Goal: Navigation & Orientation: Find specific page/section

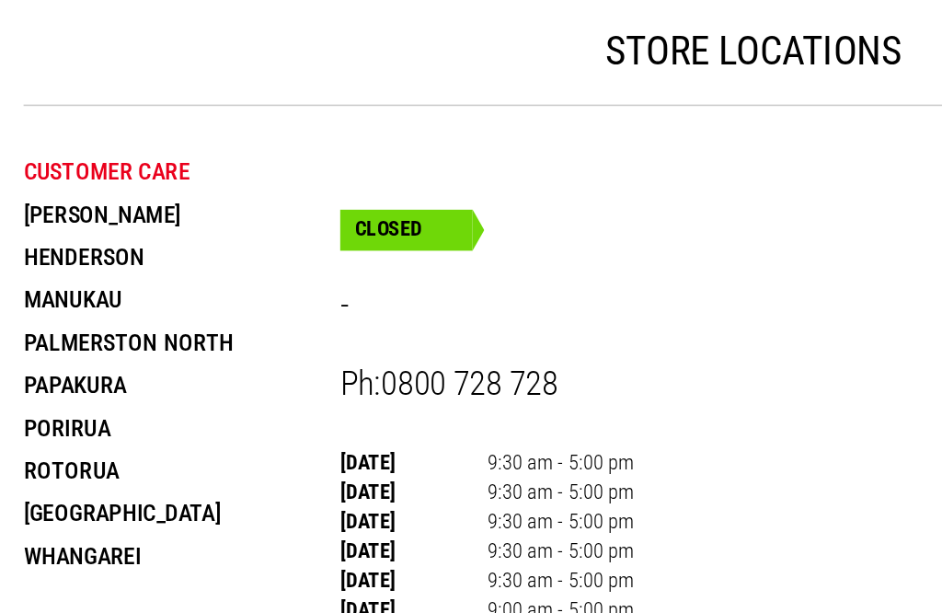
scroll to position [22, 0]
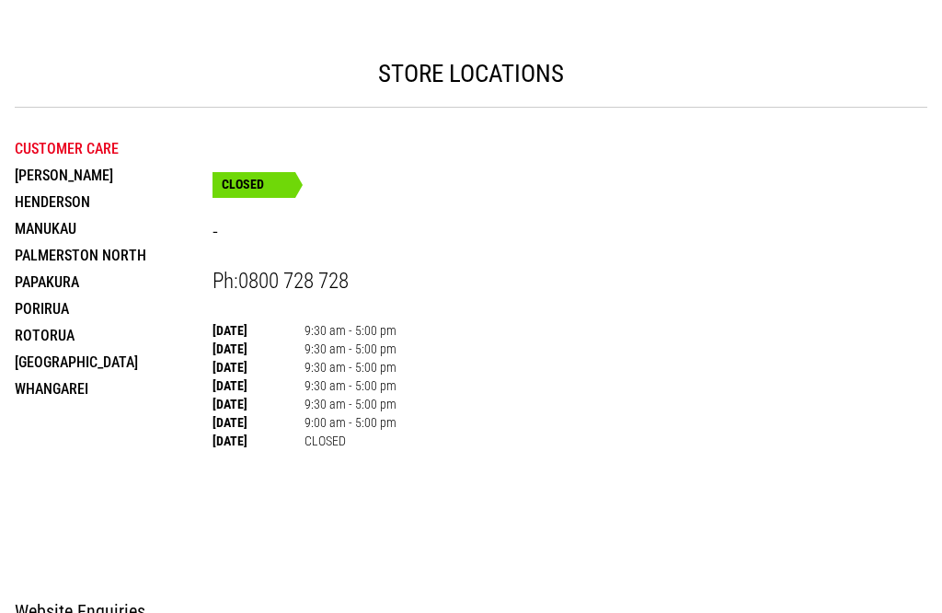
click at [103, 140] on li "Customer Care" at bounding box center [114, 148] width 198 height 27
click at [67, 138] on li "Customer Care" at bounding box center [114, 148] width 198 height 27
click at [152, 138] on li "Customer Care" at bounding box center [114, 148] width 198 height 27
click at [155, 143] on li "Customer Care" at bounding box center [114, 148] width 198 height 27
click at [53, 143] on li "Customer Care" at bounding box center [114, 148] width 198 height 27
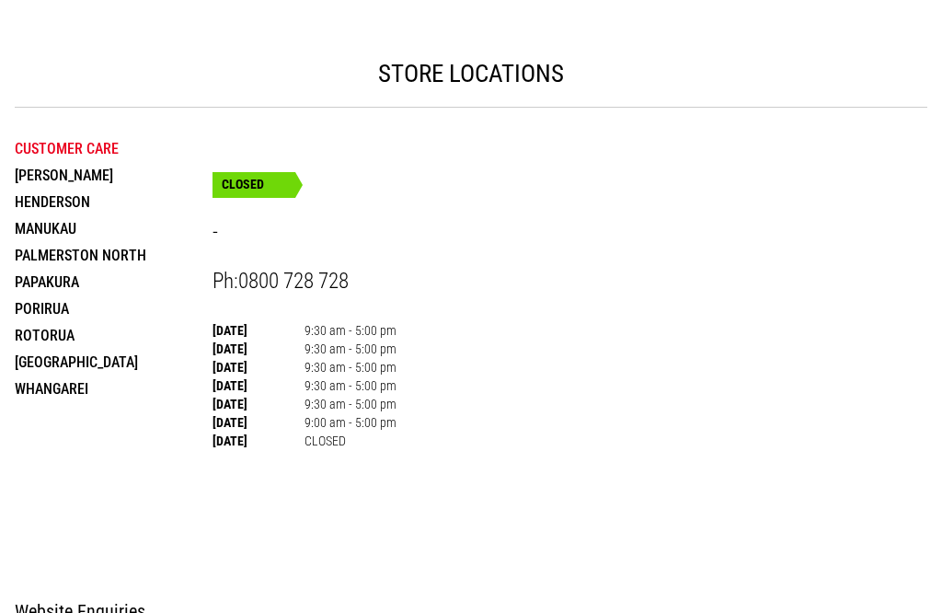
click at [197, 136] on li "Customer Care" at bounding box center [114, 148] width 198 height 27
click at [199, 136] on li "Customer Care" at bounding box center [114, 148] width 198 height 27
click at [202, 137] on li "Customer Care" at bounding box center [114, 148] width 198 height 27
click at [152, 138] on li "Customer Care" at bounding box center [114, 148] width 198 height 27
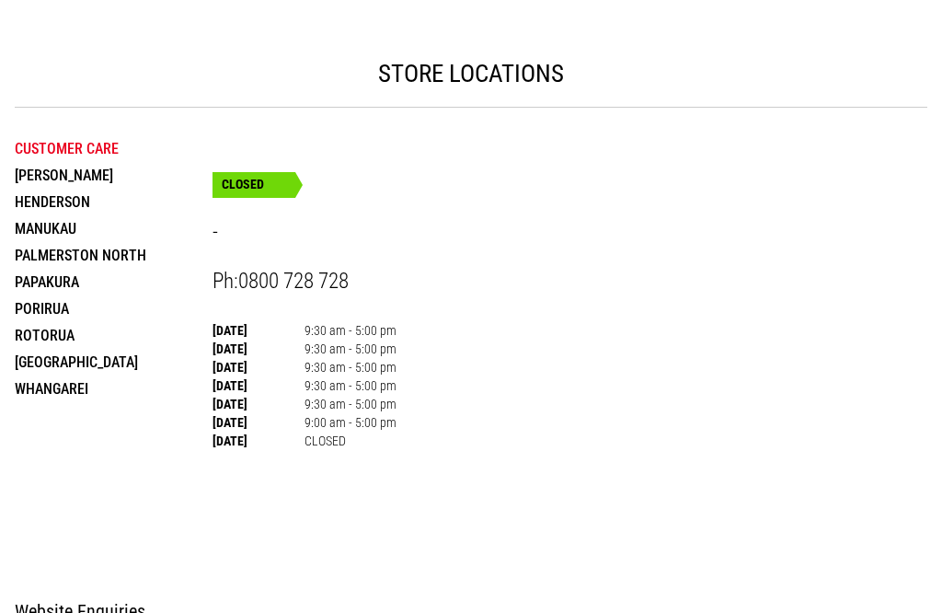
click at [175, 135] on li "Customer Care" at bounding box center [114, 148] width 198 height 27
click at [122, 139] on li "Customer Care" at bounding box center [114, 148] width 198 height 27
click at [77, 142] on li "Customer Care" at bounding box center [114, 148] width 198 height 27
click at [114, 136] on li "Customer Care" at bounding box center [114, 148] width 198 height 27
click at [137, 182] on li "[PERSON_NAME]" at bounding box center [114, 175] width 198 height 27
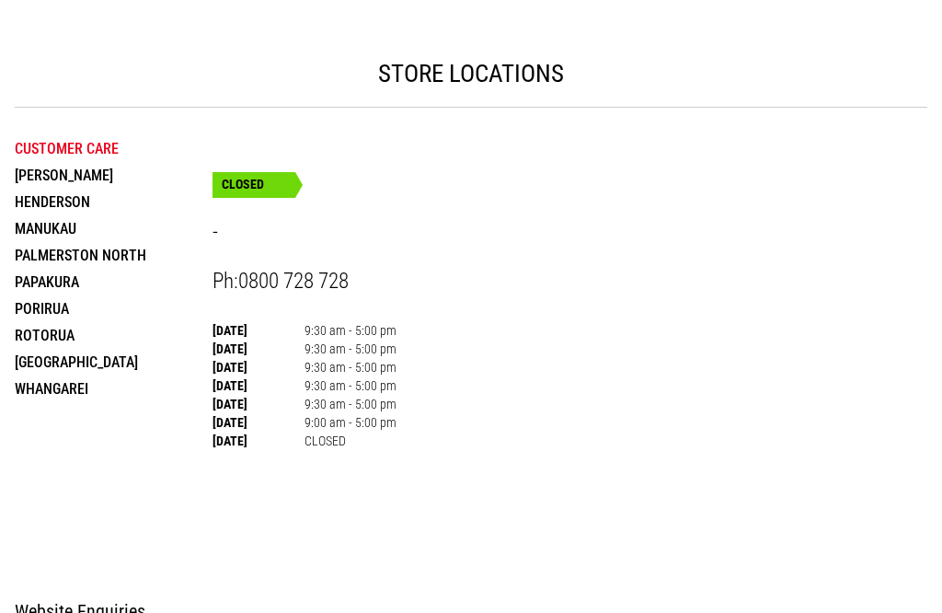
click at [118, 138] on li "Customer Care" at bounding box center [114, 148] width 198 height 27
click at [61, 137] on li "Customer Care" at bounding box center [114, 148] width 198 height 27
click at [79, 143] on li "Customer Care" at bounding box center [114, 148] width 198 height 27
click at [203, 135] on li "Customer Care" at bounding box center [114, 148] width 198 height 27
click at [183, 349] on li "[GEOGRAPHIC_DATA]" at bounding box center [114, 362] width 198 height 27
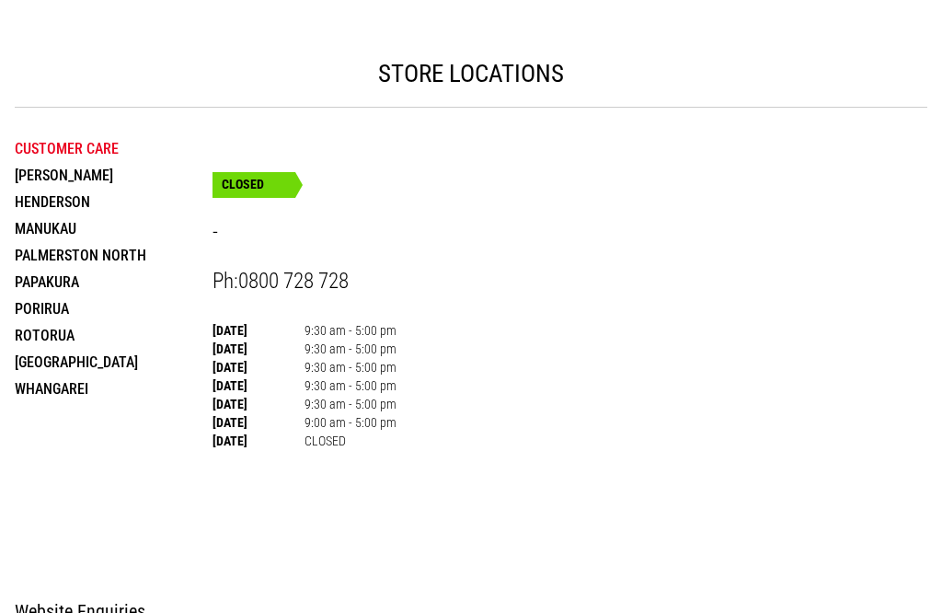
scroll to position [203, 0]
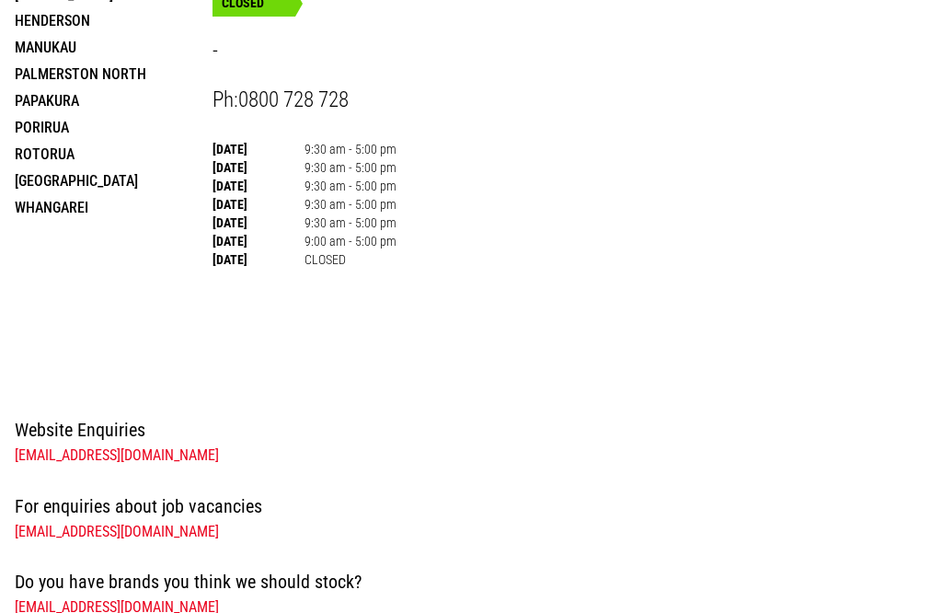
click at [62, 197] on li "Whangarei" at bounding box center [114, 207] width 198 height 27
click at [77, 196] on li "Whangarei" at bounding box center [114, 207] width 198 height 27
click at [100, 194] on li "Whangarei" at bounding box center [114, 207] width 198 height 27
click at [80, 204] on li "Whangarei" at bounding box center [114, 207] width 198 height 27
click at [154, 196] on li "Whangarei" at bounding box center [114, 207] width 198 height 27
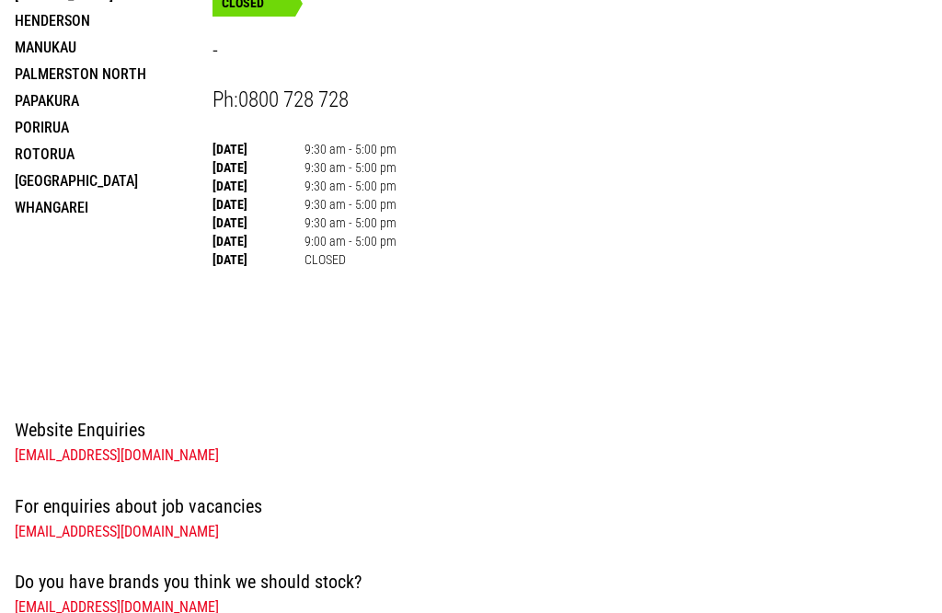
click at [173, 202] on li "Whangarei" at bounding box center [114, 207] width 198 height 27
click at [147, 194] on li "Whangarei" at bounding box center [114, 207] width 198 height 27
click at [158, 194] on li "Whangarei" at bounding box center [114, 207] width 198 height 27
click at [165, 114] on li "Papakura" at bounding box center [114, 100] width 198 height 27
click at [41, 114] on li "Papakura" at bounding box center [114, 100] width 198 height 27
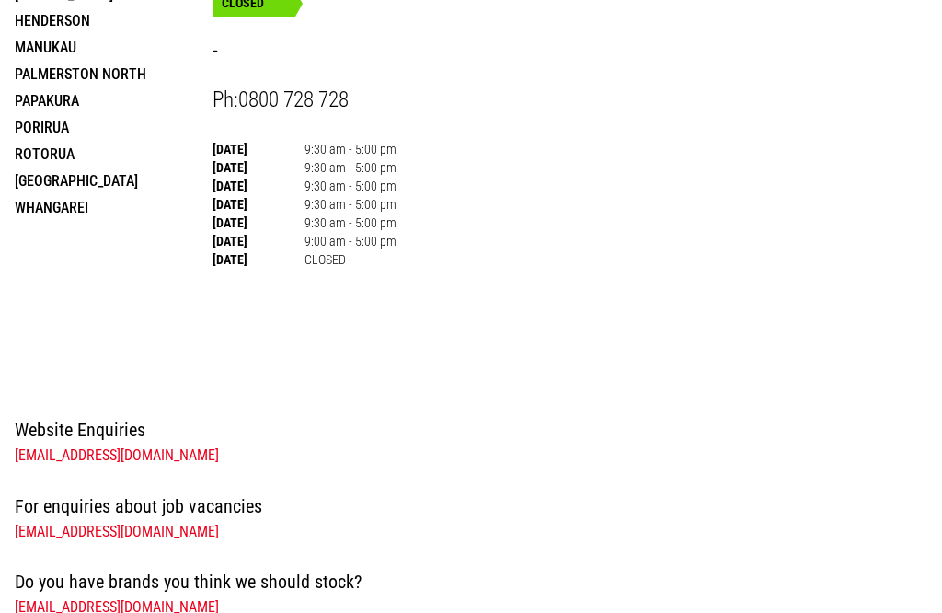
scroll to position [182, 0]
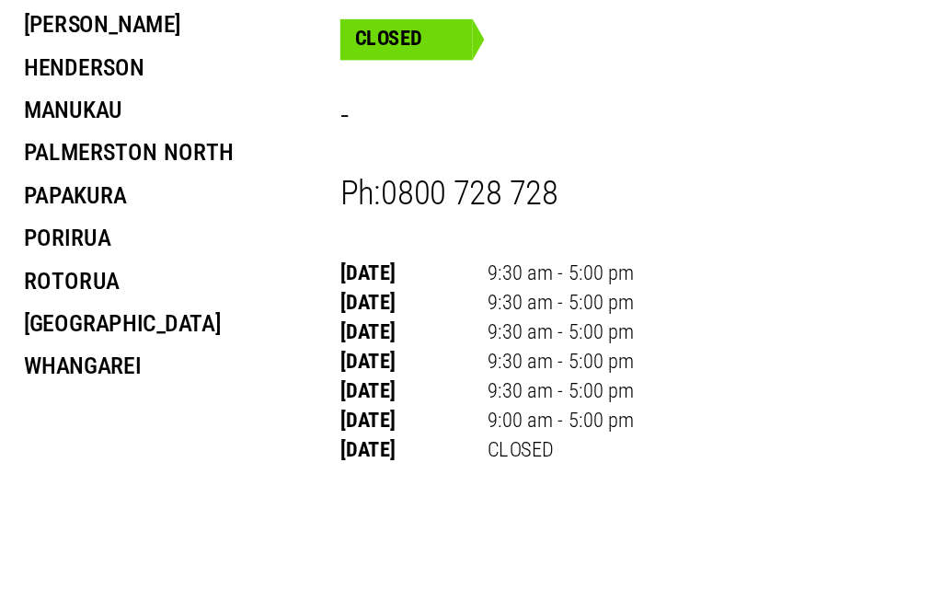
click at [128, 122] on li "Papakura" at bounding box center [114, 122] width 198 height 27
click at [165, 120] on li "Papakura" at bounding box center [114, 122] width 198 height 27
click at [202, 123] on li "Papakura" at bounding box center [114, 122] width 198 height 27
click at [78, 123] on li "Papakura" at bounding box center [114, 122] width 198 height 27
click at [138, 120] on li "Papakura" at bounding box center [114, 122] width 198 height 27
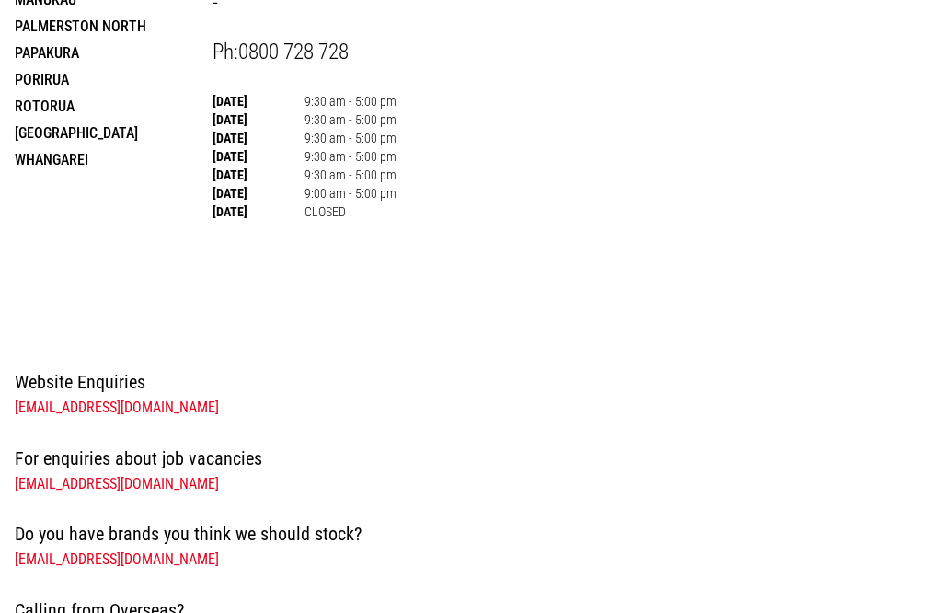
scroll to position [248, 0]
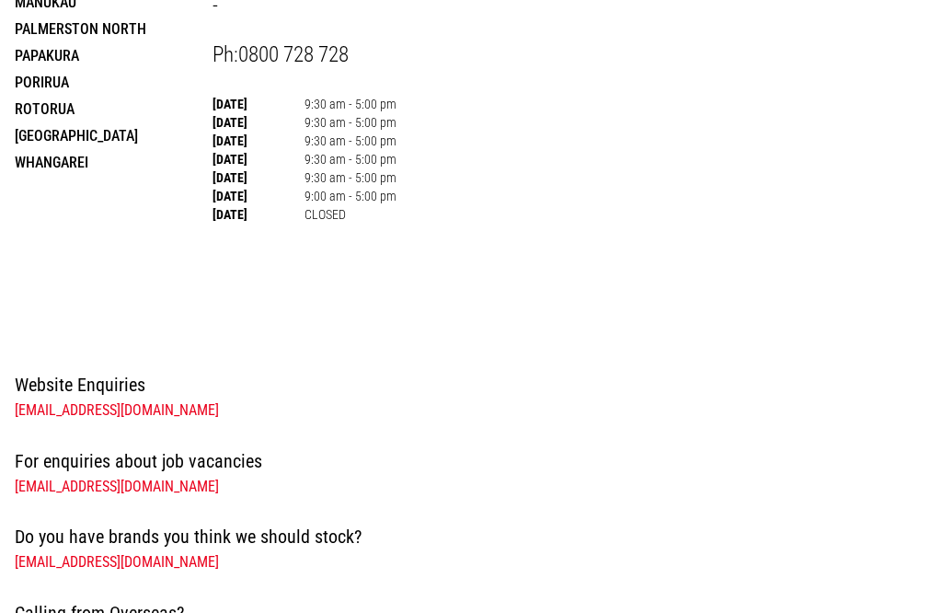
click at [168, 140] on li "[GEOGRAPHIC_DATA]" at bounding box center [114, 135] width 198 height 27
click at [98, 141] on li "[GEOGRAPHIC_DATA]" at bounding box center [114, 135] width 198 height 27
click at [196, 132] on li "[GEOGRAPHIC_DATA]" at bounding box center [114, 135] width 198 height 27
click at [105, 144] on li "[GEOGRAPHIC_DATA]" at bounding box center [114, 135] width 198 height 27
click at [121, 135] on li "[GEOGRAPHIC_DATA]" at bounding box center [114, 135] width 198 height 27
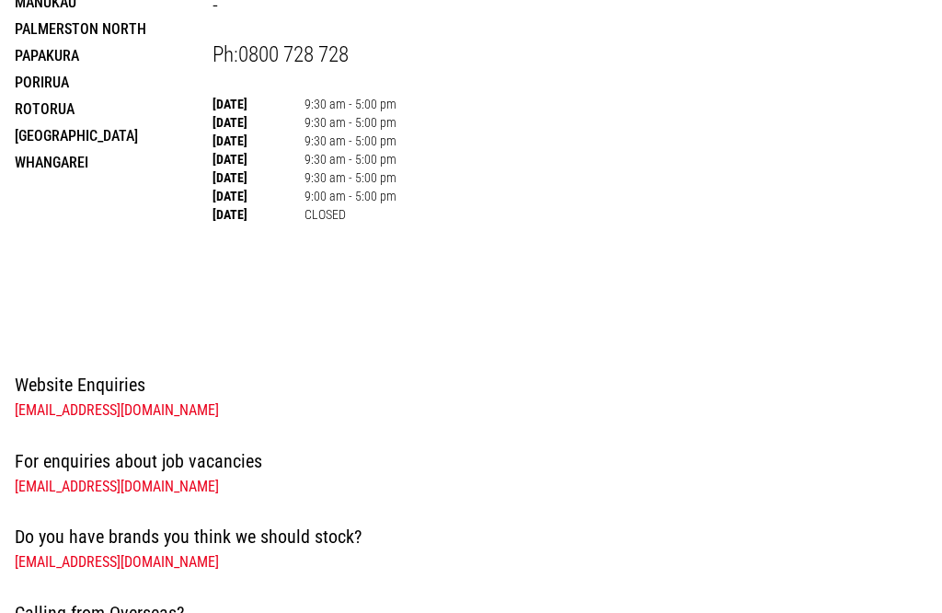
click at [134, 138] on li "[GEOGRAPHIC_DATA]" at bounding box center [114, 135] width 198 height 27
click at [125, 138] on li "[GEOGRAPHIC_DATA]" at bounding box center [114, 135] width 198 height 27
click at [63, 137] on li "[GEOGRAPHIC_DATA]" at bounding box center [114, 135] width 198 height 27
click at [120, 133] on li "[GEOGRAPHIC_DATA]" at bounding box center [114, 135] width 198 height 27
click at [125, 142] on li "[GEOGRAPHIC_DATA]" at bounding box center [114, 135] width 198 height 27
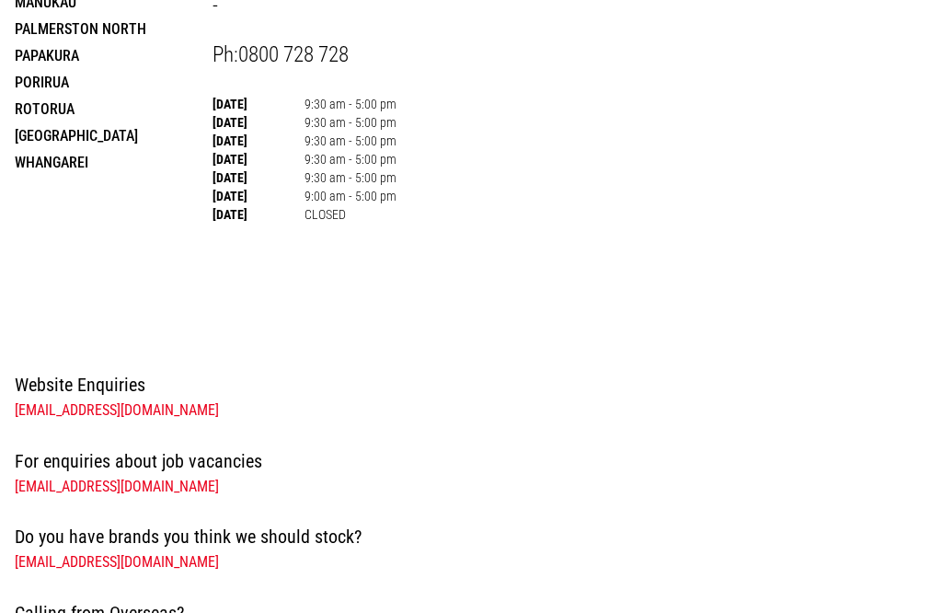
click at [173, 132] on li "[GEOGRAPHIC_DATA]" at bounding box center [114, 135] width 198 height 27
click at [197, 135] on li "[GEOGRAPHIC_DATA]" at bounding box center [114, 135] width 198 height 27
click at [93, 133] on li "[GEOGRAPHIC_DATA]" at bounding box center [114, 135] width 198 height 27
click at [153, 140] on li "[GEOGRAPHIC_DATA]" at bounding box center [114, 135] width 198 height 27
click at [60, 139] on li "[GEOGRAPHIC_DATA]" at bounding box center [114, 135] width 198 height 27
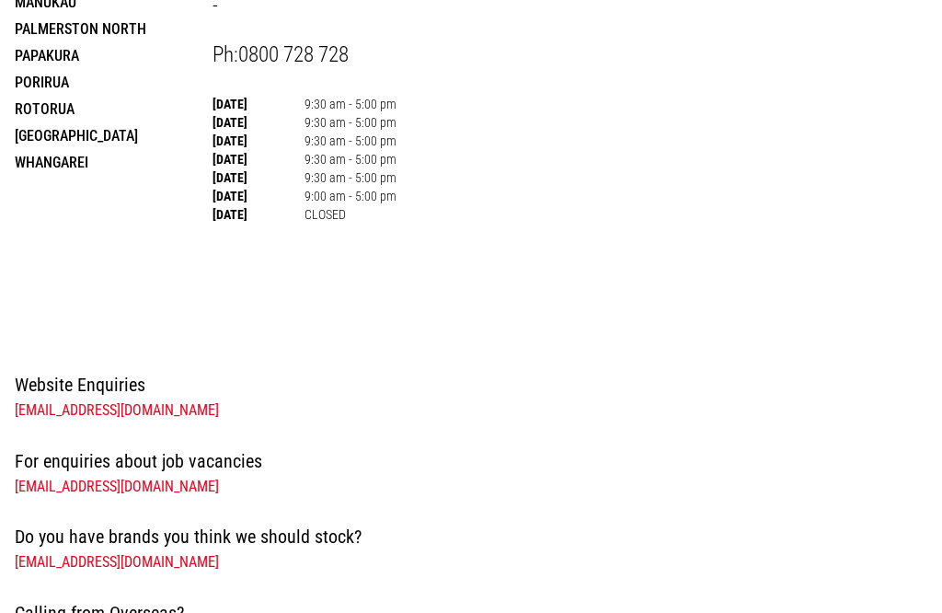
click at [95, 133] on li "[GEOGRAPHIC_DATA]" at bounding box center [114, 135] width 198 height 27
click at [86, 137] on li "[GEOGRAPHIC_DATA]" at bounding box center [114, 135] width 198 height 27
click at [92, 133] on li "[GEOGRAPHIC_DATA]" at bounding box center [114, 135] width 198 height 27
click at [164, 130] on li "[GEOGRAPHIC_DATA]" at bounding box center [114, 135] width 198 height 27
click at [181, 143] on li "[GEOGRAPHIC_DATA]" at bounding box center [114, 135] width 198 height 27
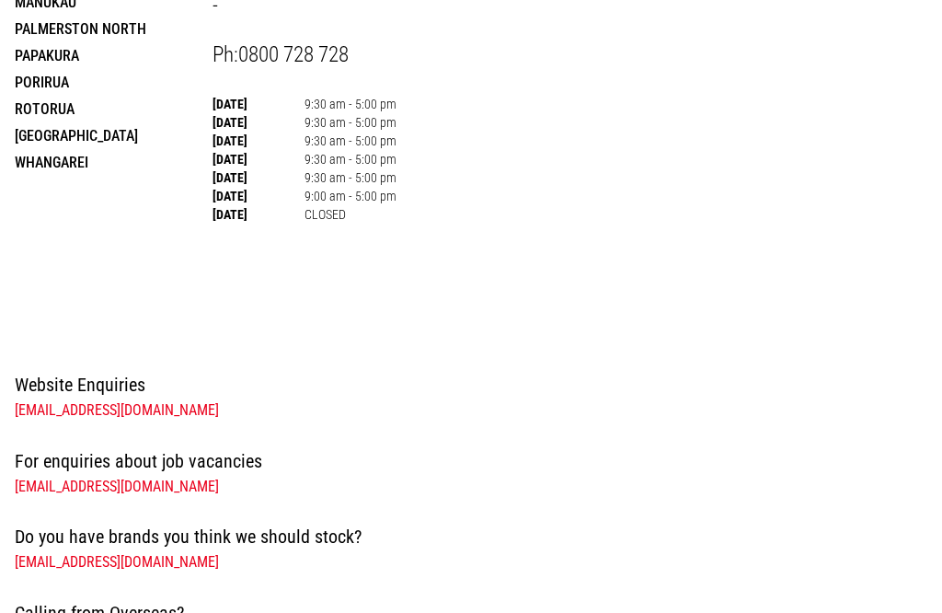
scroll to position [193, 0]
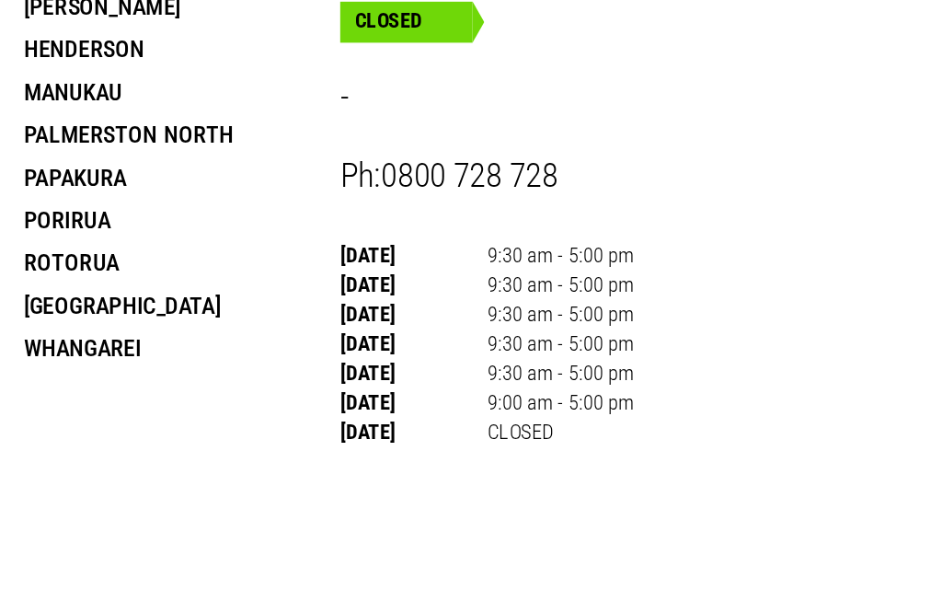
click at [132, 85] on li "Palmerston North" at bounding box center [114, 84] width 198 height 27
click at [156, 83] on li "Palmerston North" at bounding box center [114, 84] width 198 height 27
click at [87, 86] on li "Palmerston North" at bounding box center [114, 84] width 198 height 27
click at [153, 81] on li "Palmerston North" at bounding box center [114, 84] width 198 height 27
click at [81, 85] on li "Palmerston North" at bounding box center [114, 84] width 198 height 27
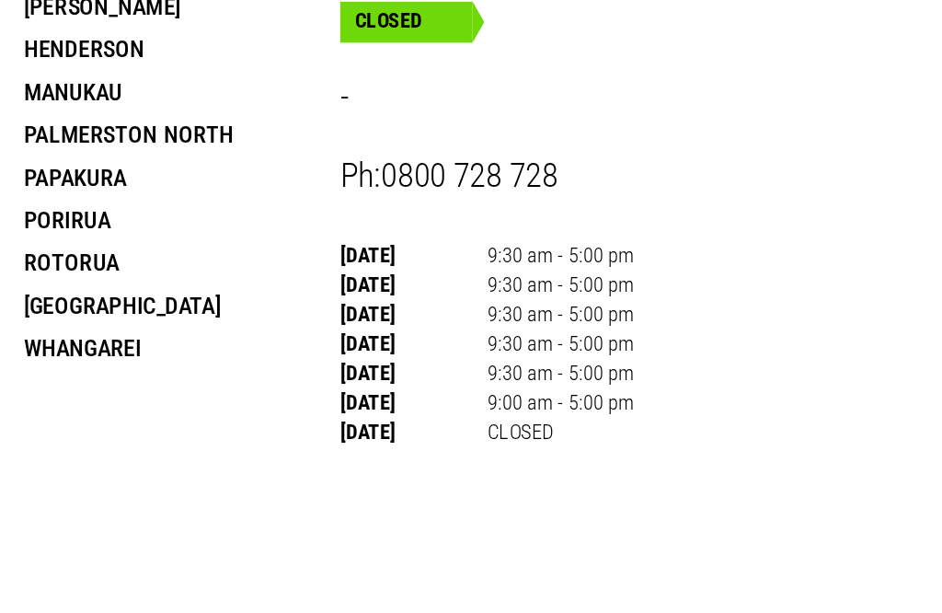
click at [138, 85] on li "Palmerston North" at bounding box center [114, 84] width 198 height 27
click at [155, 85] on li "Palmerston North" at bounding box center [114, 84] width 198 height 27
click at [94, 86] on li "Palmerston North" at bounding box center [114, 84] width 198 height 27
click at [92, 85] on li "Palmerston North" at bounding box center [114, 84] width 198 height 27
click at [93, 82] on li "Palmerston North" at bounding box center [114, 84] width 198 height 27
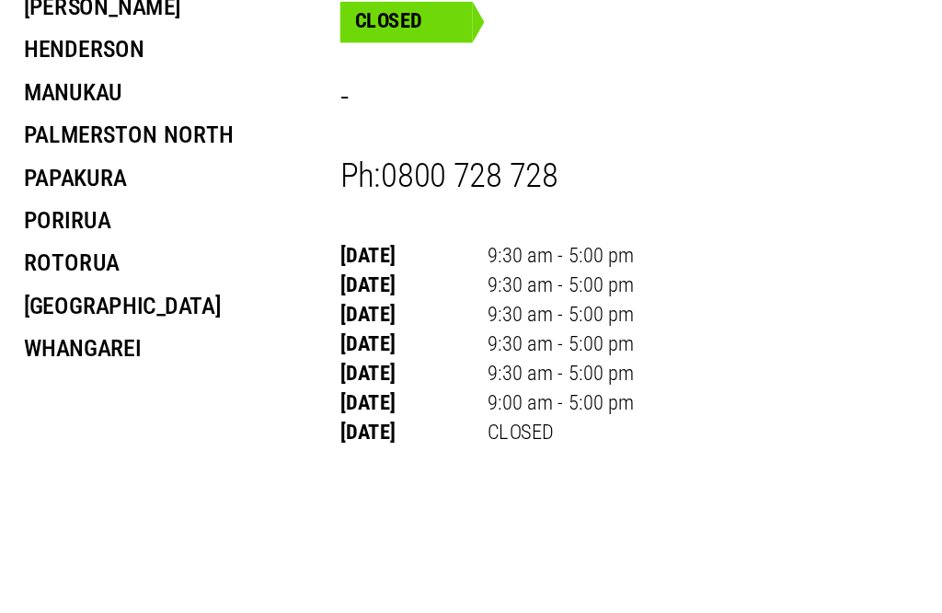
click at [181, 85] on li "Palmerston North" at bounding box center [114, 84] width 198 height 27
click at [49, 85] on li "Palmerston North" at bounding box center [114, 84] width 198 height 27
click at [113, 85] on li "Palmerston North" at bounding box center [114, 84] width 198 height 27
click at [52, 86] on li "Palmerston North" at bounding box center [114, 84] width 198 height 27
click at [62, 85] on li "Palmerston North" at bounding box center [114, 84] width 198 height 27
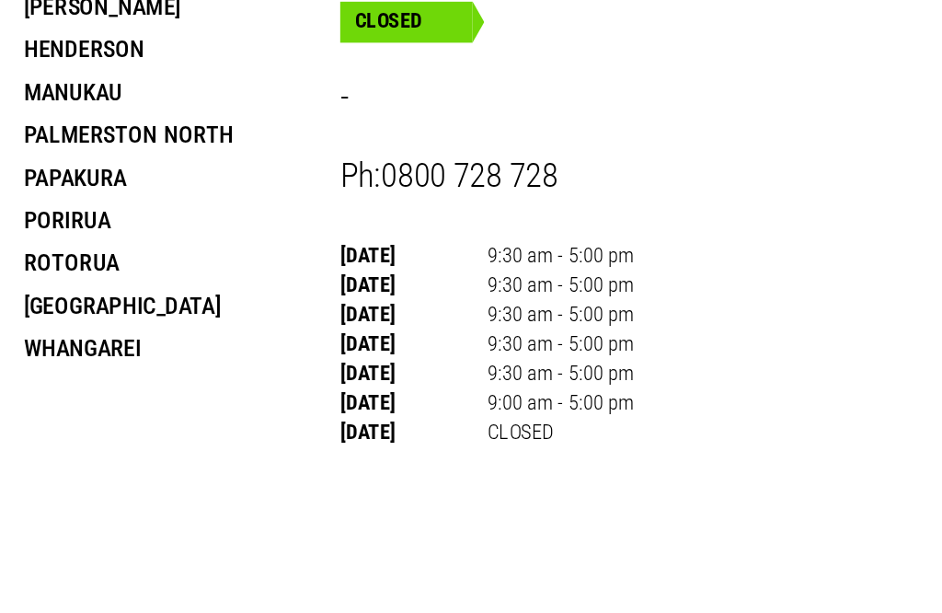
scroll to position [193, 33]
click at [123, 82] on li "Palmerston North" at bounding box center [114, 84] width 198 height 27
click at [152, 85] on li "Palmerston North" at bounding box center [114, 84] width 198 height 27
click at [77, 80] on li "Palmerston North" at bounding box center [114, 84] width 198 height 27
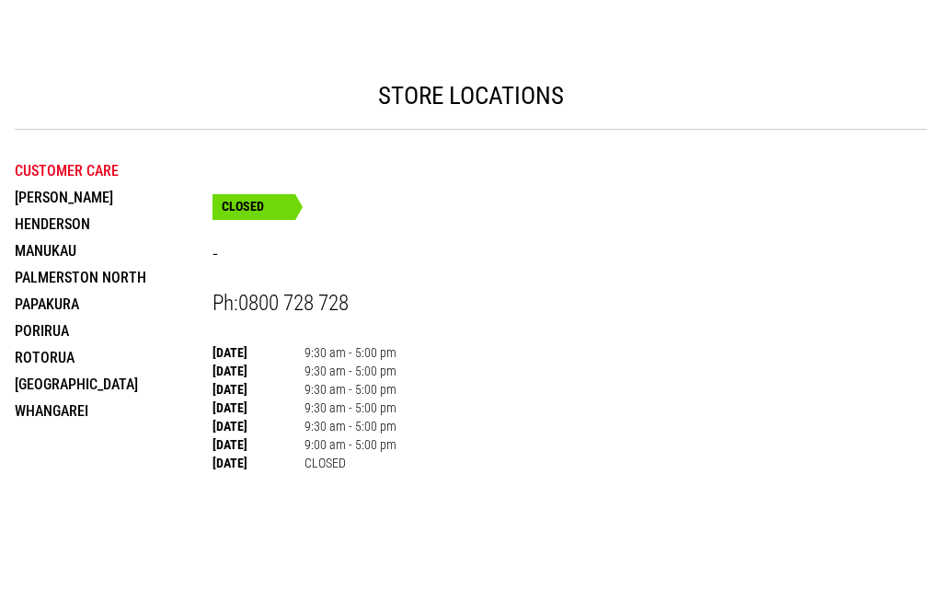
scroll to position [93, 0]
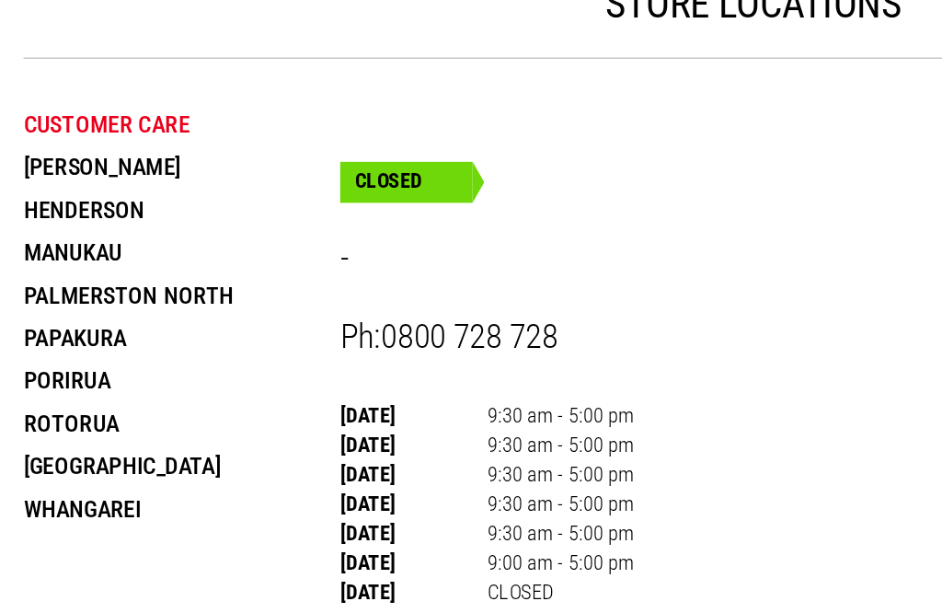
click at [115, 85] on li "Customer Care" at bounding box center [114, 77] width 198 height 27
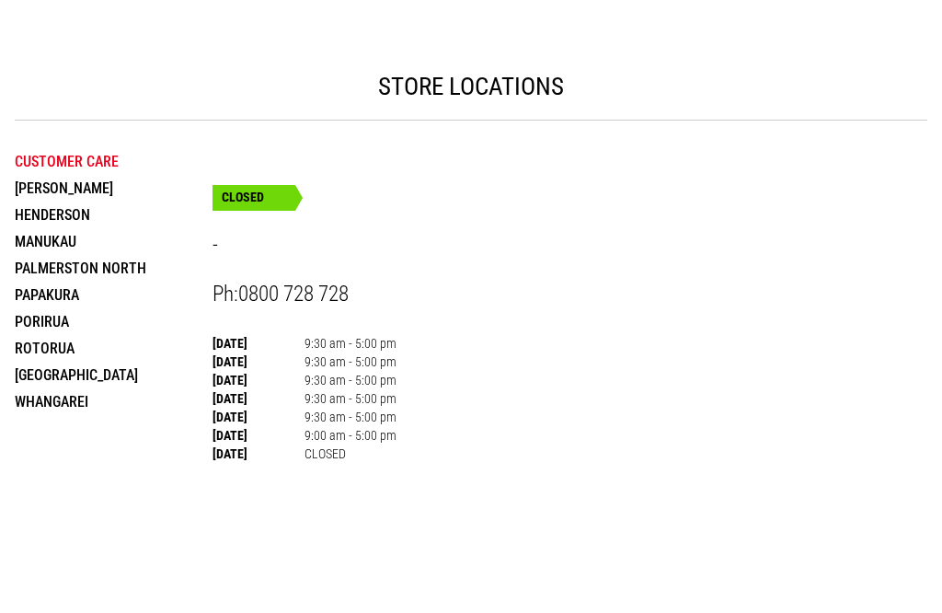
scroll to position [61, 0]
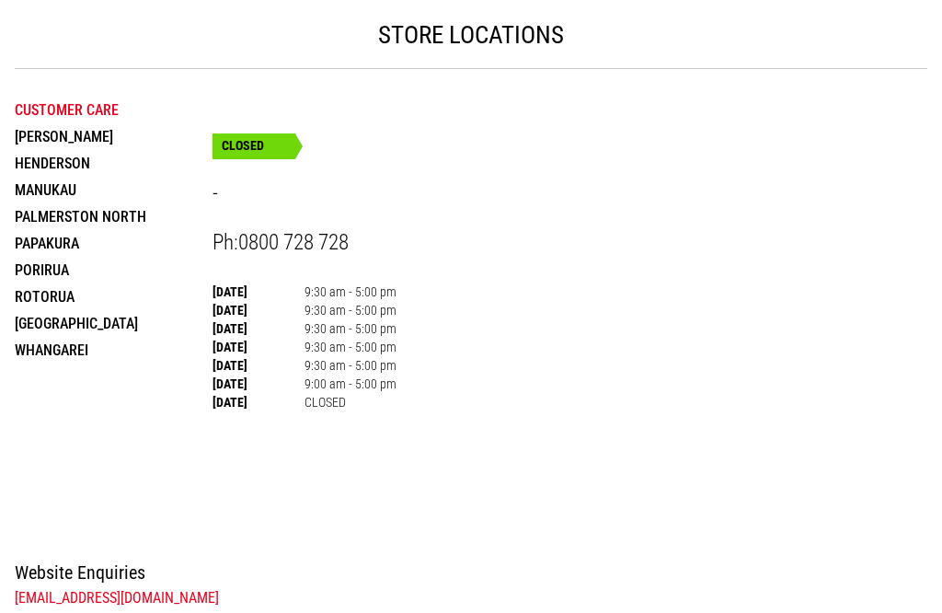
click at [172, 188] on li "Manukau" at bounding box center [114, 190] width 198 height 27
click at [170, 197] on li "Manukau" at bounding box center [114, 190] width 198 height 27
click at [77, 201] on li "Manukau" at bounding box center [114, 190] width 198 height 27
click at [197, 189] on li "Manukau" at bounding box center [114, 190] width 198 height 27
click at [197, 196] on li "Manukau" at bounding box center [114, 190] width 198 height 27
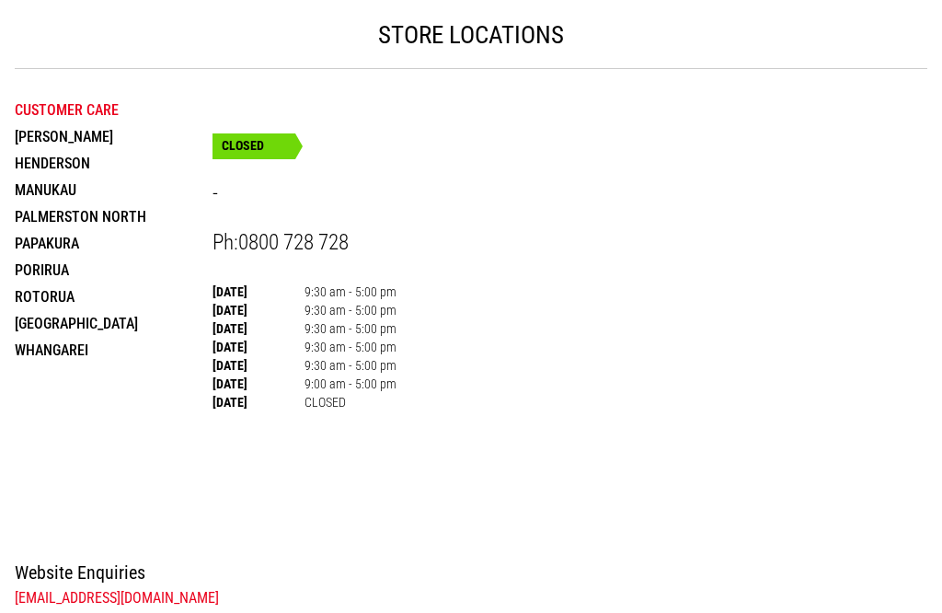
click at [101, 187] on li "Manukau" at bounding box center [114, 190] width 198 height 27
click at [63, 119] on li "Customer Care" at bounding box center [114, 110] width 198 height 27
click at [70, 123] on li "Customer Care" at bounding box center [114, 110] width 198 height 27
click at [122, 120] on li "Customer Care" at bounding box center [114, 110] width 198 height 27
click at [99, 120] on li "Customer Care" at bounding box center [114, 110] width 198 height 27
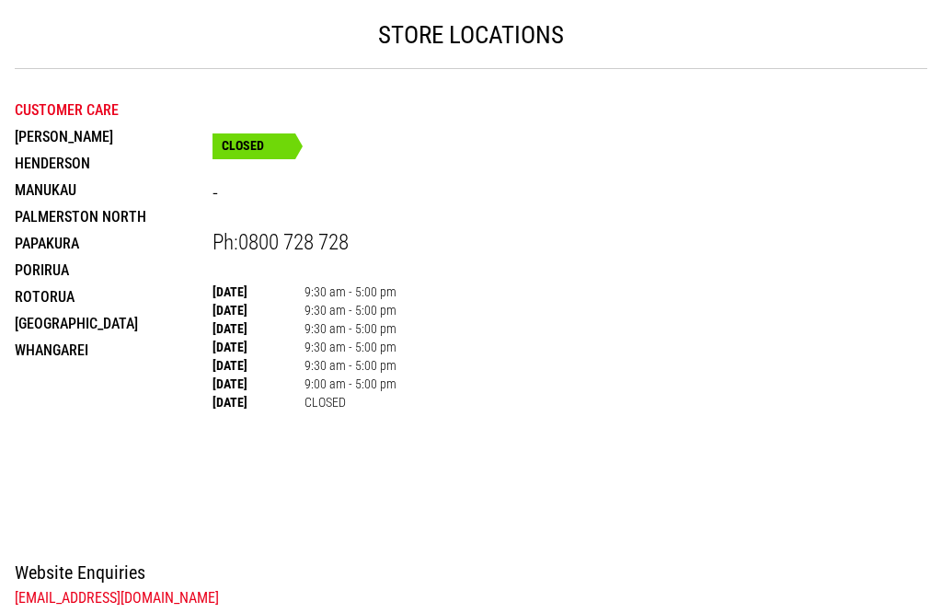
click at [17, 120] on li "Customer Care" at bounding box center [114, 110] width 198 height 27
click at [119, 120] on li "Customer Care" at bounding box center [114, 110] width 198 height 27
click at [106, 121] on li "Customer Care" at bounding box center [114, 110] width 198 height 27
click at [78, 120] on li "Customer Care" at bounding box center [114, 110] width 198 height 27
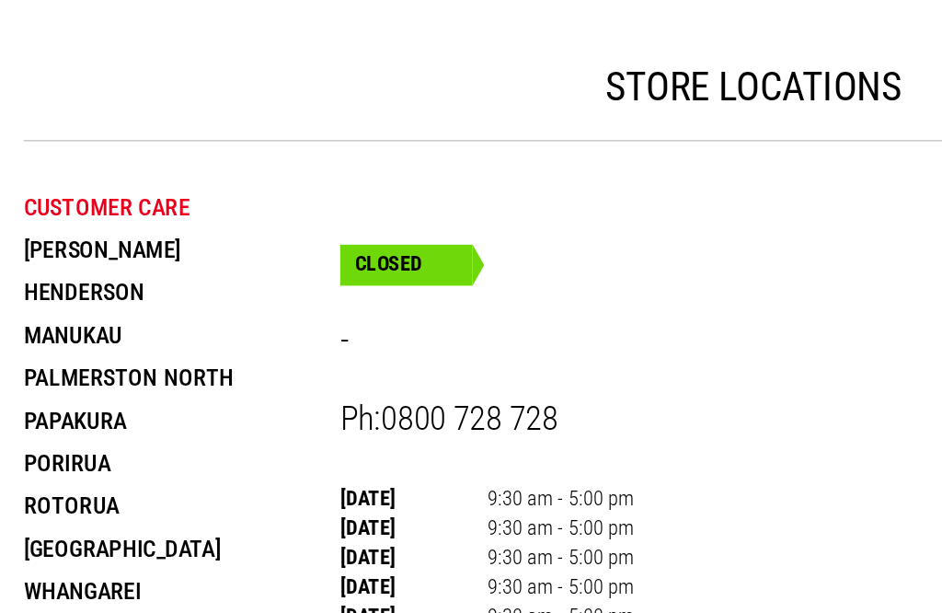
click at [31, 125] on li "Customer Care" at bounding box center [114, 129] width 198 height 27
click at [139, 122] on li "Customer Care" at bounding box center [114, 129] width 198 height 27
click at [147, 116] on li "Customer Care" at bounding box center [114, 129] width 198 height 27
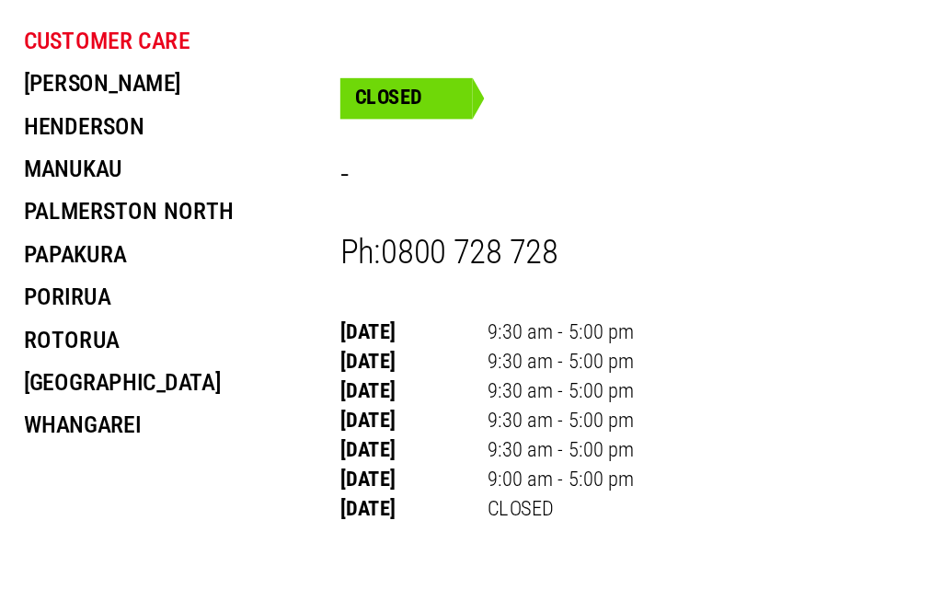
click at [53, 225] on li "[GEOGRAPHIC_DATA]" at bounding box center [114, 238] width 198 height 27
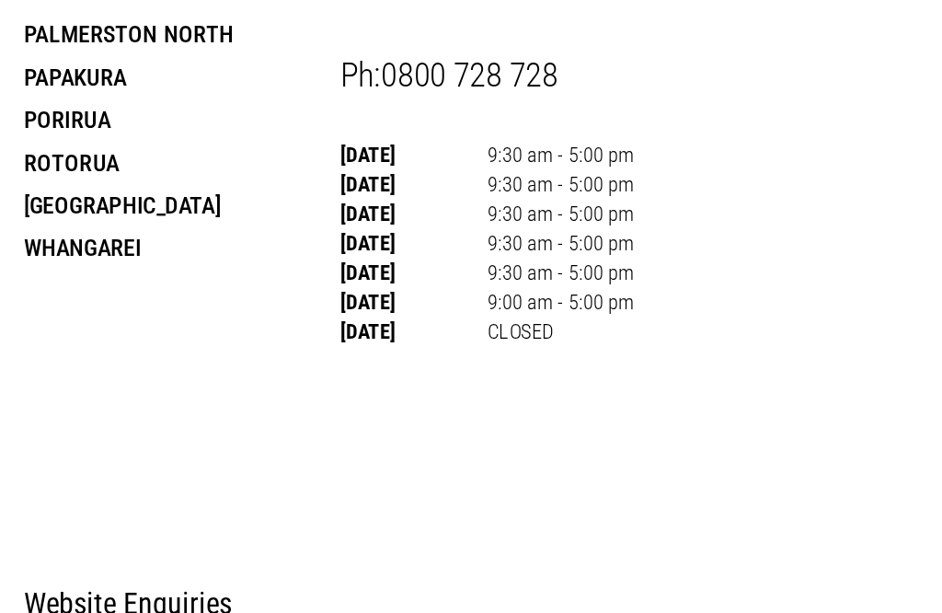
scroll to position [256, 134]
click at [50, 165] on li "Whangarei" at bounding box center [114, 155] width 198 height 27
click at [76, 118] on li "[GEOGRAPHIC_DATA]" at bounding box center [114, 128] width 198 height 27
click at [77, 120] on li "[GEOGRAPHIC_DATA]" at bounding box center [114, 128] width 198 height 27
click at [46, 120] on li "[GEOGRAPHIC_DATA]" at bounding box center [114, 128] width 198 height 27
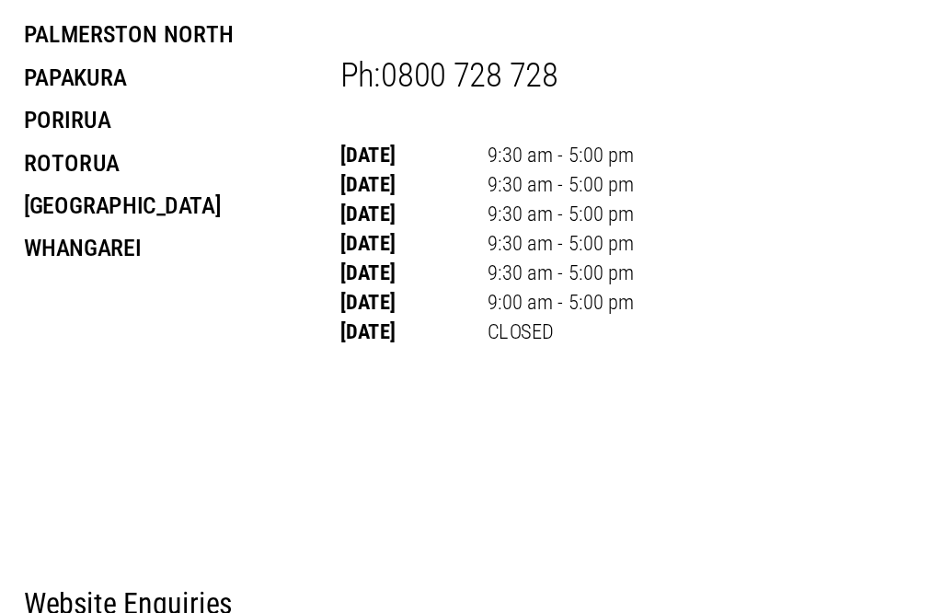
click at [75, 120] on li "[GEOGRAPHIC_DATA]" at bounding box center [114, 128] width 198 height 27
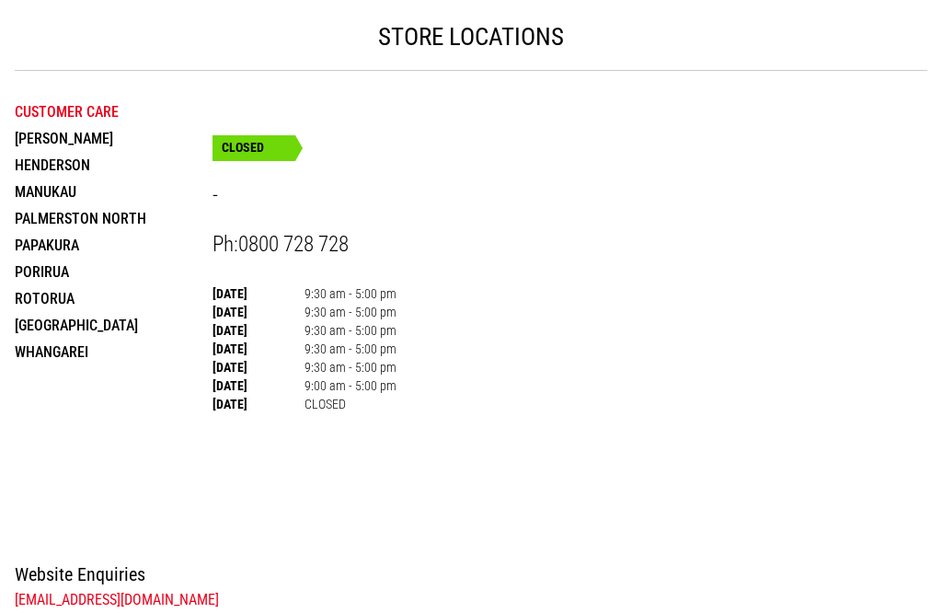
click at [77, 197] on li "Manukau" at bounding box center [114, 191] width 198 height 27
click at [168, 191] on li "Manukau" at bounding box center [114, 191] width 198 height 27
click at [170, 189] on li "Manukau" at bounding box center [114, 191] width 198 height 27
click at [197, 191] on li "Manukau" at bounding box center [114, 191] width 198 height 27
click at [199, 199] on li "Manukau" at bounding box center [114, 191] width 198 height 27
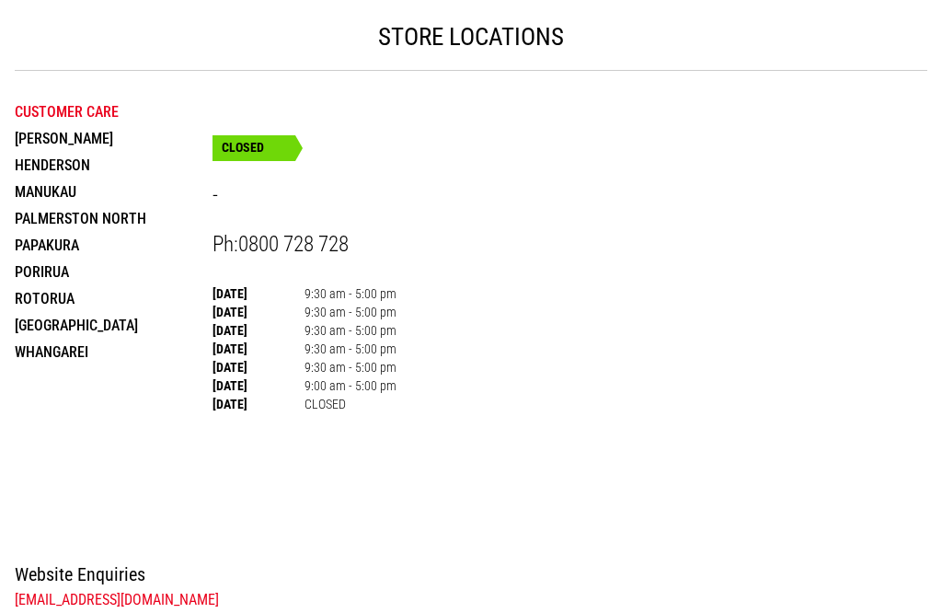
click at [105, 190] on li "Manukau" at bounding box center [114, 191] width 198 height 27
click at [153, 194] on li "Manukau" at bounding box center [114, 191] width 198 height 27
click at [125, 189] on li "Manukau" at bounding box center [114, 191] width 198 height 27
click at [117, 194] on li "Manukau" at bounding box center [114, 191] width 198 height 27
click at [77, 203] on li "Manukau" at bounding box center [114, 191] width 198 height 27
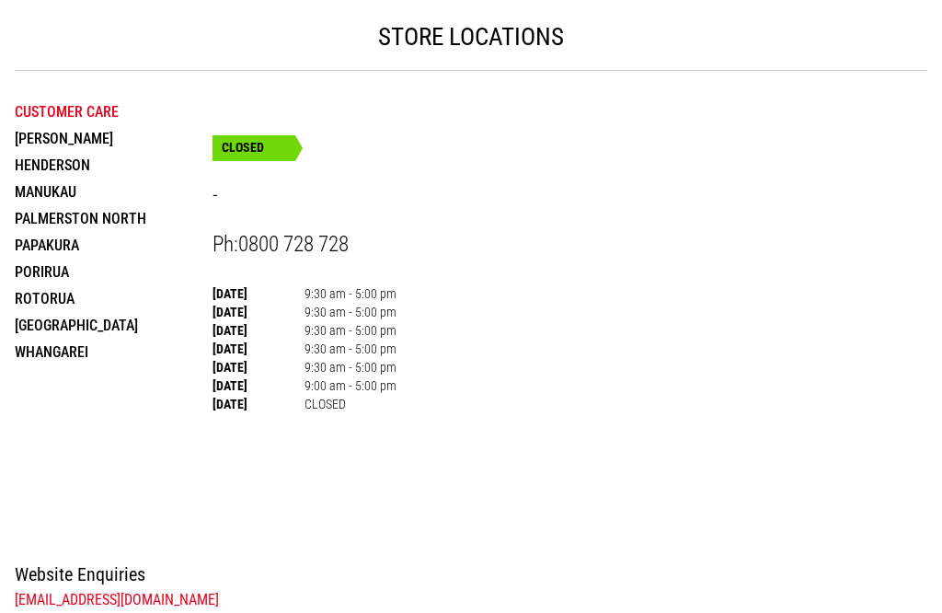
click at [173, 194] on li "Manukau" at bounding box center [114, 191] width 198 height 27
click at [132, 190] on li "Manukau" at bounding box center [114, 191] width 198 height 27
click at [114, 201] on li "Manukau" at bounding box center [114, 191] width 198 height 27
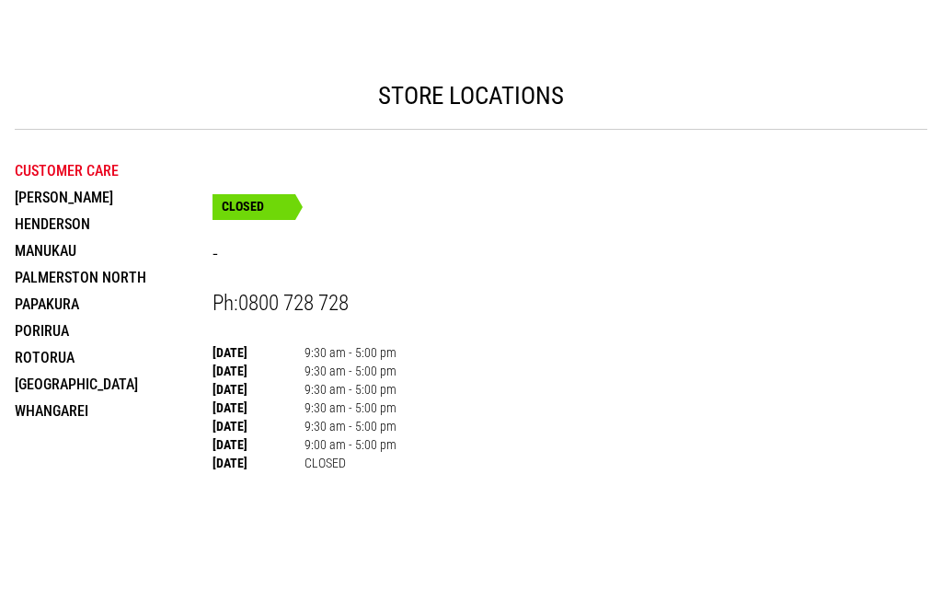
scroll to position [147, 0]
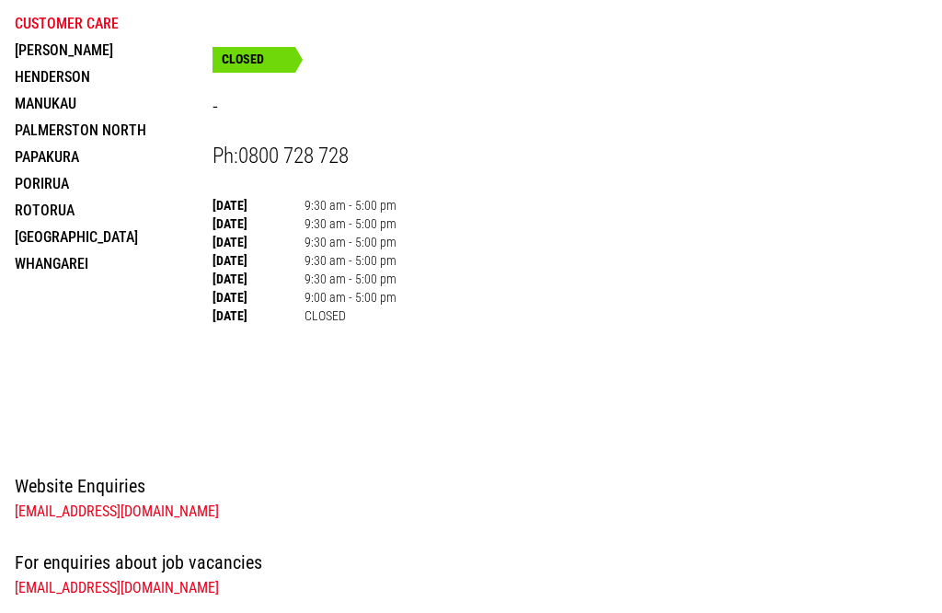
click at [101, 104] on li "Manukau" at bounding box center [114, 103] width 198 height 27
click at [77, 117] on li "Palmerston North" at bounding box center [114, 130] width 198 height 27
click at [154, 105] on li "Manukau" at bounding box center [114, 103] width 198 height 27
click at [128, 112] on li "Manukau" at bounding box center [114, 103] width 198 height 27
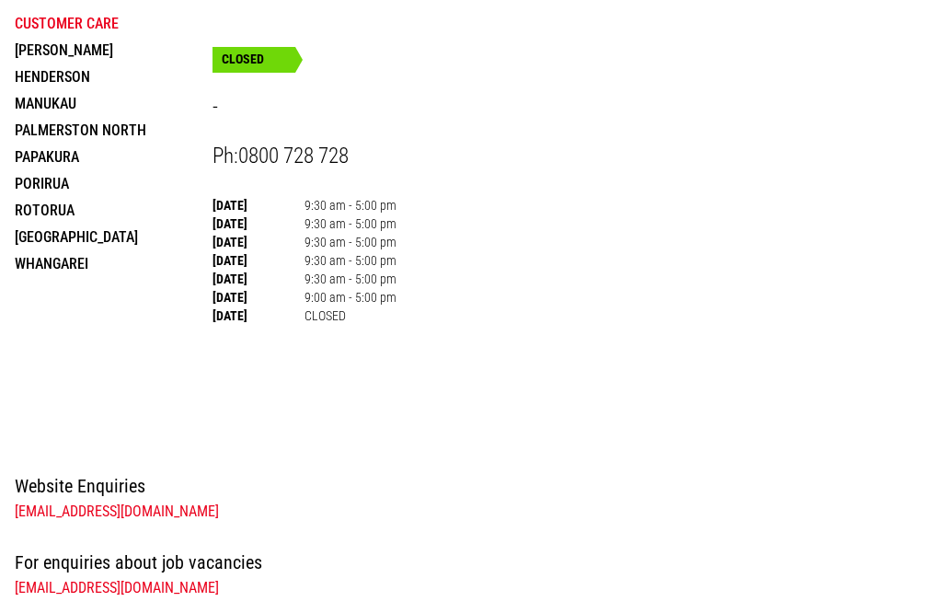
click at [163, 109] on li "Manukau" at bounding box center [114, 103] width 198 height 27
click at [101, 105] on li "Manukau" at bounding box center [114, 103] width 198 height 27
click at [139, 104] on li "Manukau" at bounding box center [114, 103] width 198 height 27
click at [111, 103] on li "Manukau" at bounding box center [114, 103] width 198 height 27
click at [128, 107] on li "Manukau" at bounding box center [114, 103] width 198 height 27
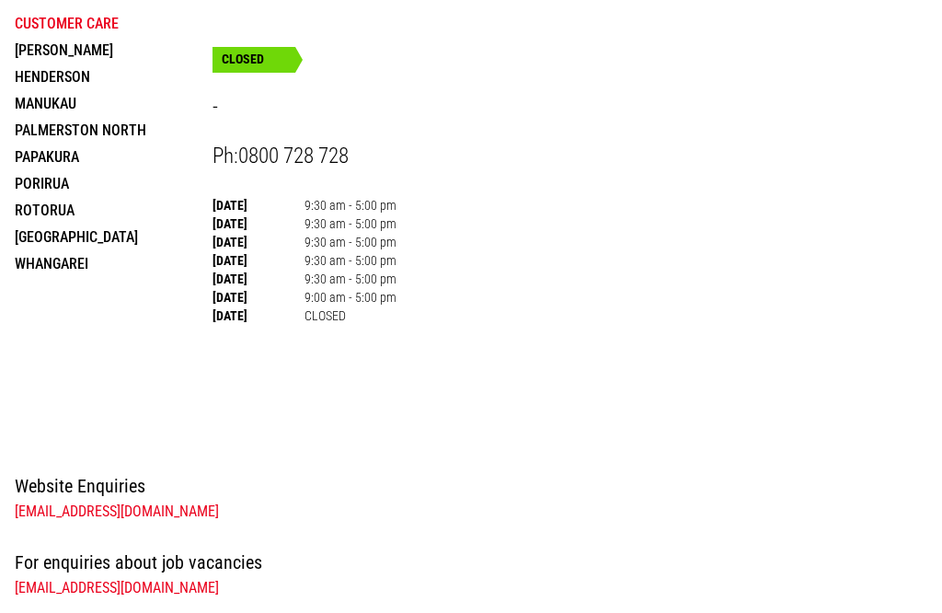
click at [54, 102] on li "Manukau" at bounding box center [114, 103] width 198 height 27
click at [172, 107] on li "Manukau" at bounding box center [114, 103] width 198 height 27
click at [132, 116] on li "Manukau" at bounding box center [114, 103] width 198 height 27
click at [209, 98] on li "Manukau" at bounding box center [114, 103] width 198 height 27
click at [209, 105] on li "Manukau" at bounding box center [114, 103] width 198 height 27
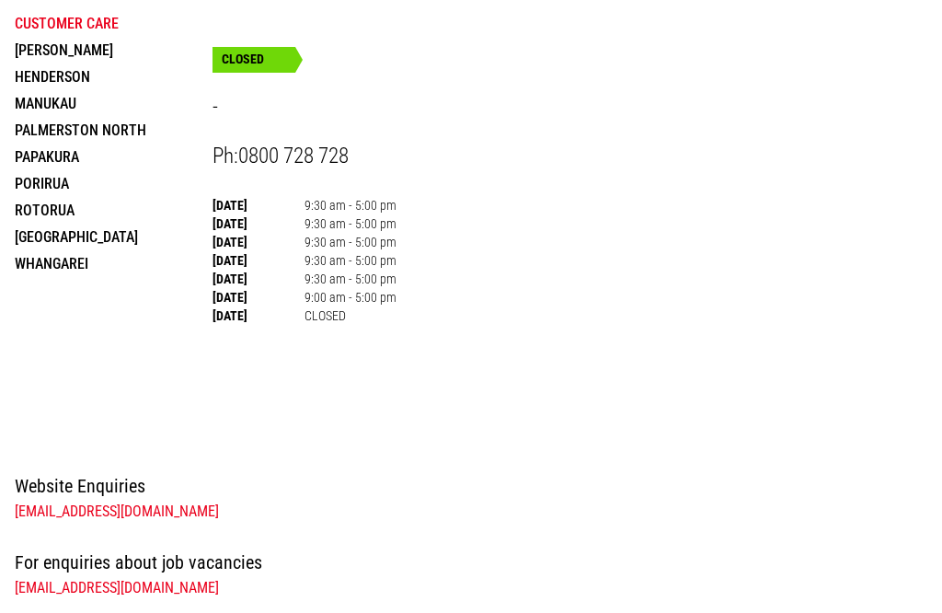
click at [210, 106] on li "Manukau" at bounding box center [114, 103] width 198 height 27
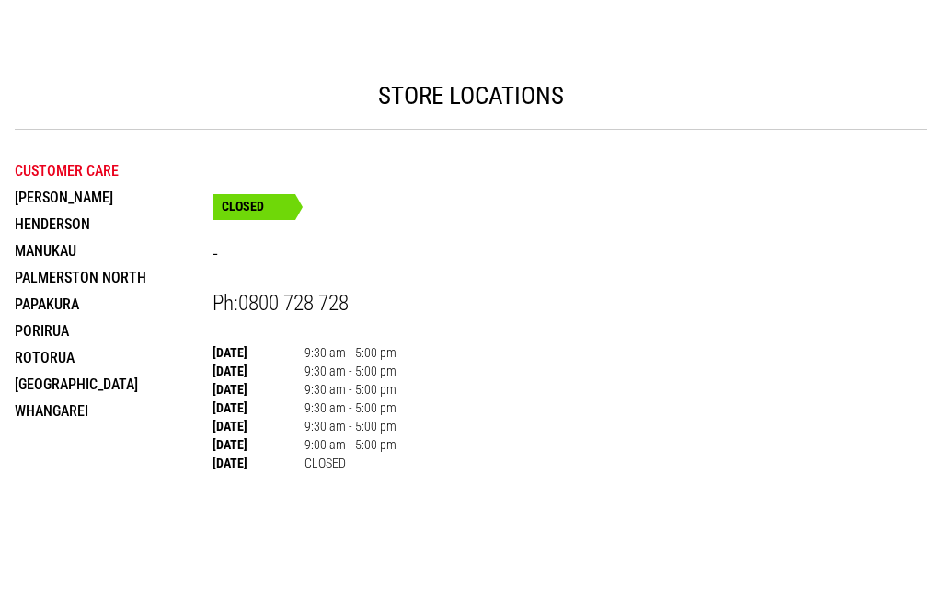
click at [173, 189] on li "[PERSON_NAME]" at bounding box center [114, 197] width 198 height 27
click at [210, 178] on li "Customer Care" at bounding box center [114, 170] width 198 height 27
